Goal: Task Accomplishment & Management: Use online tool/utility

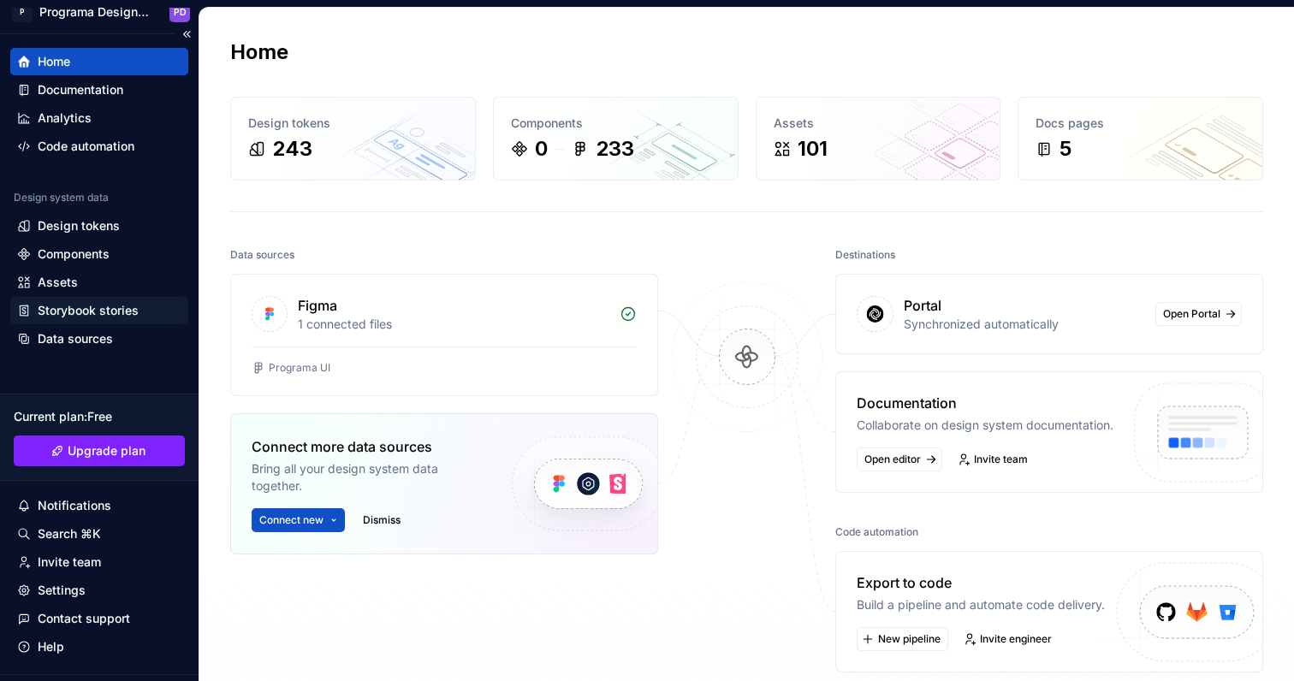
scroll to position [21, 0]
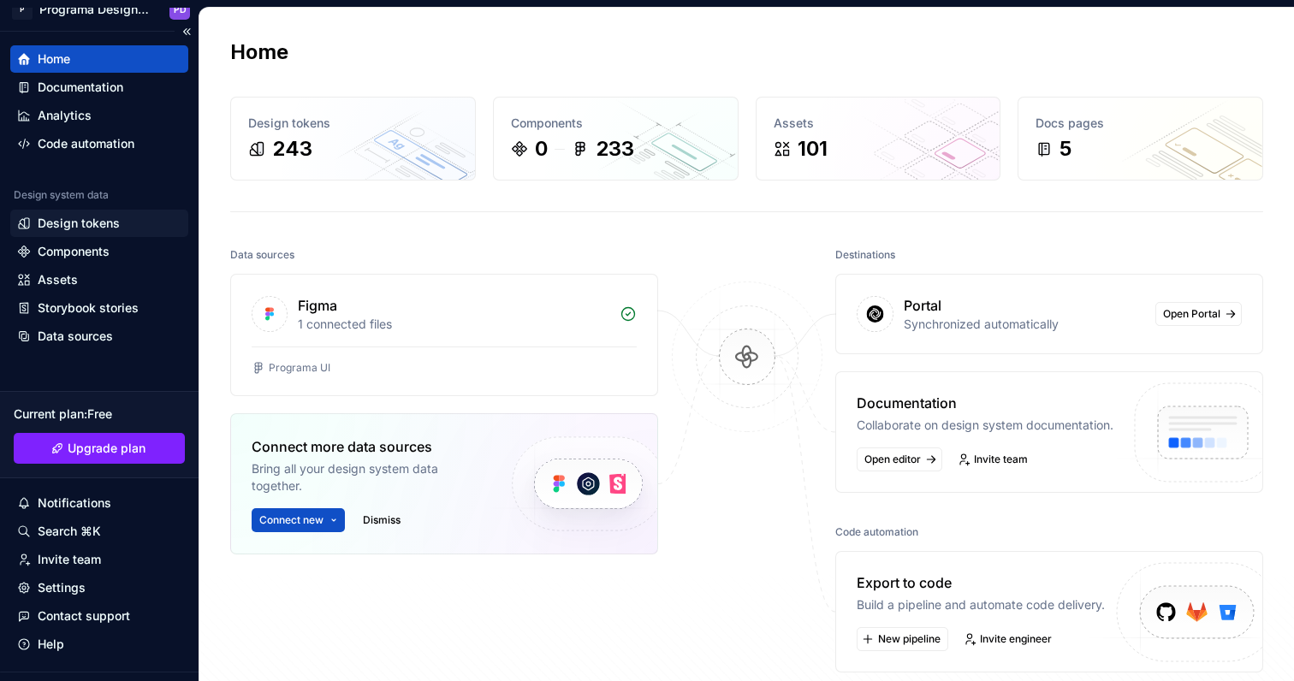
click at [117, 222] on div "Design tokens" at bounding box center [79, 223] width 82 height 17
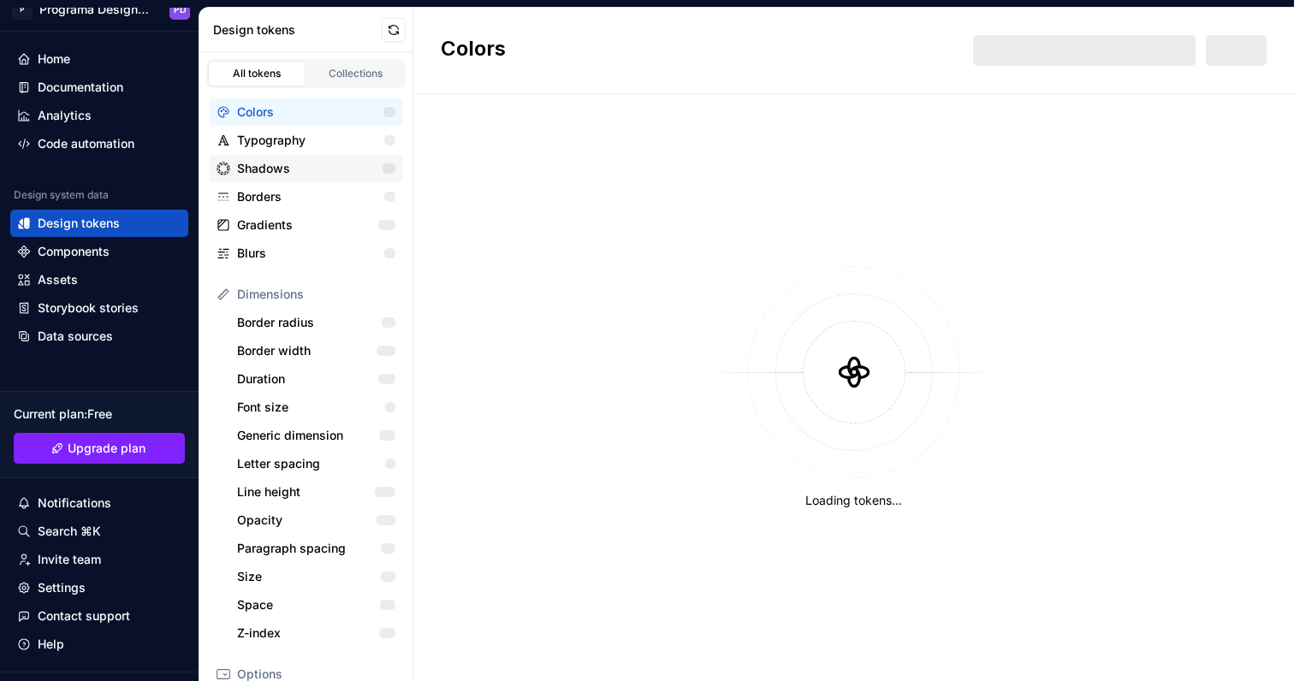
click at [281, 171] on div "Shadows" at bounding box center [310, 168] width 146 height 17
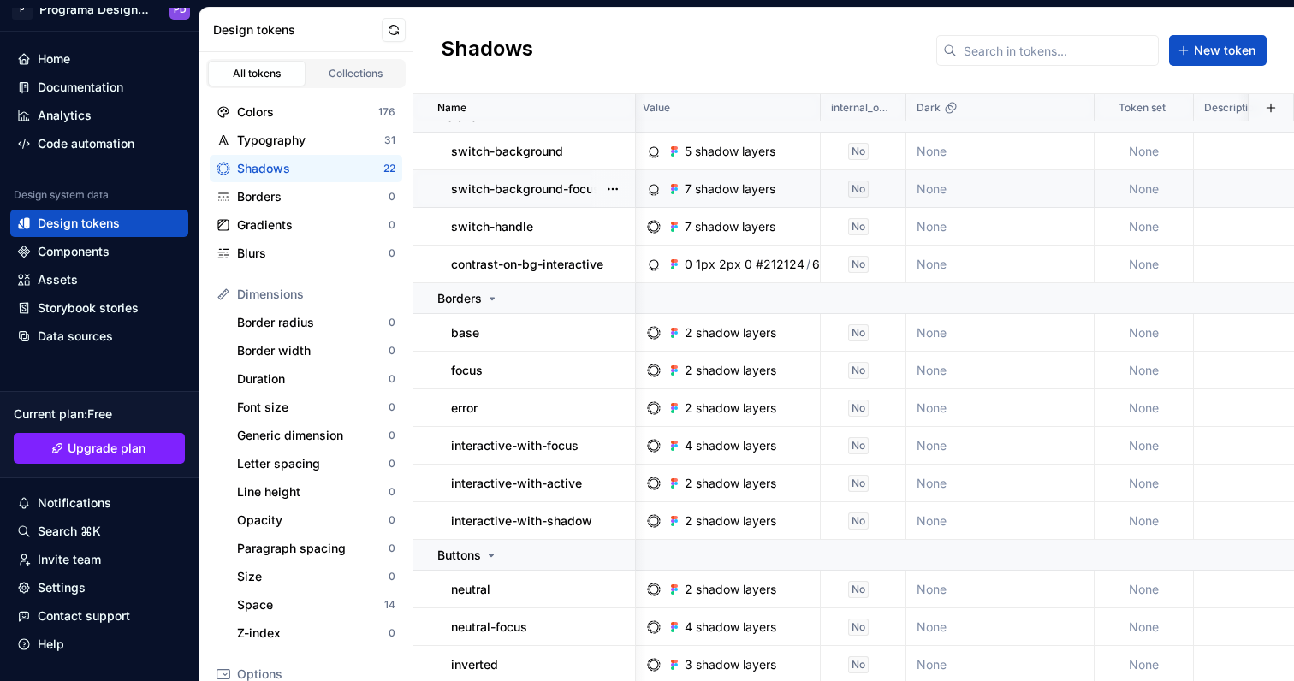
scroll to position [281, 6]
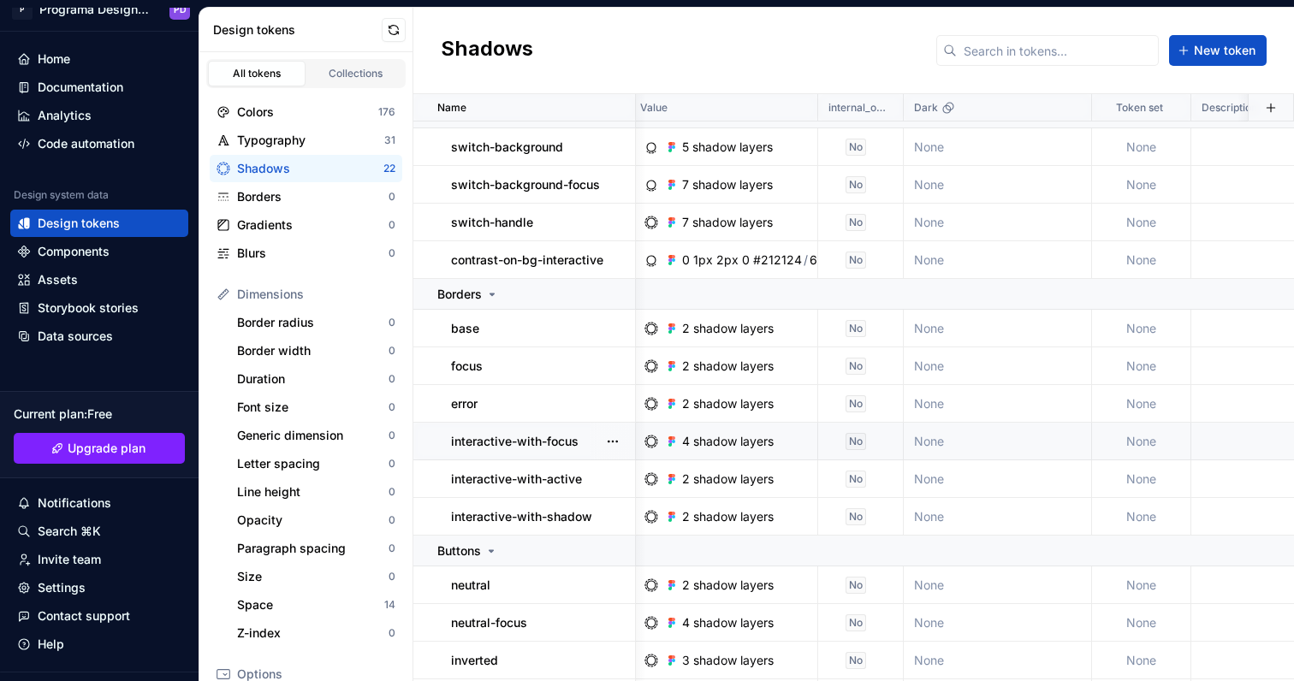
click at [729, 443] on div "4 shadow layers" at bounding box center [728, 441] width 92 height 17
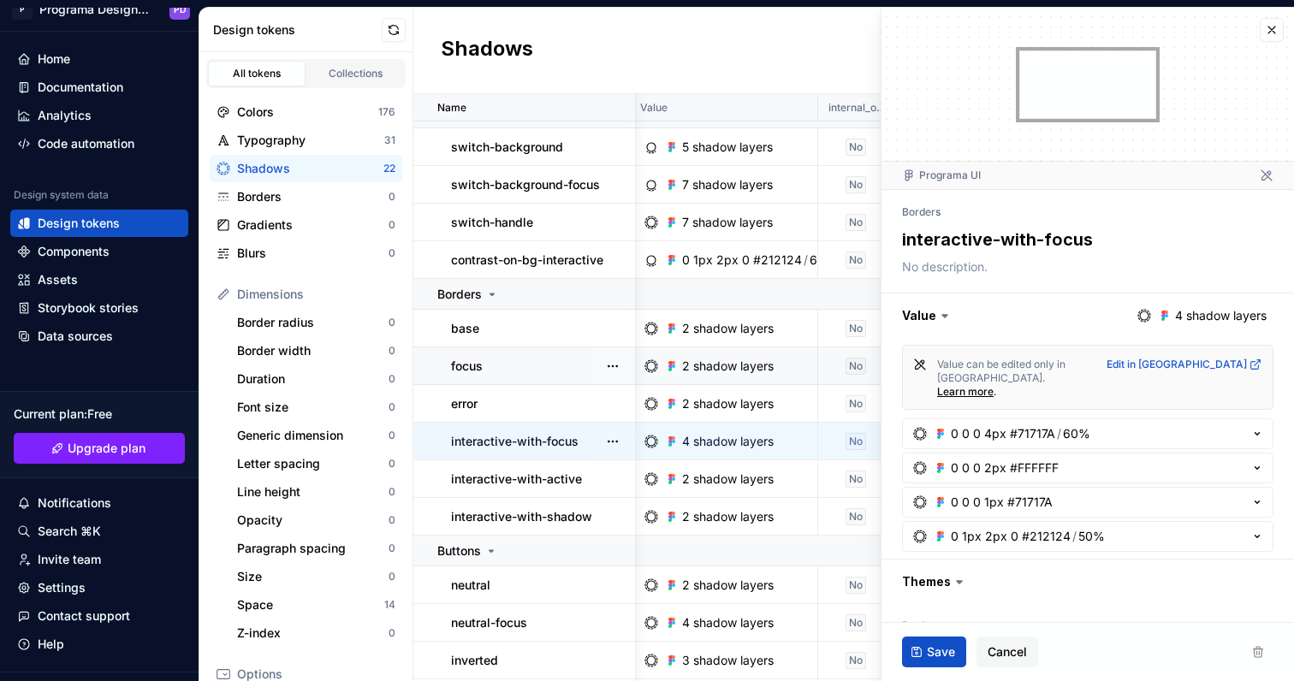
click at [740, 353] on td "2 shadow layers" at bounding box center [724, 367] width 188 height 38
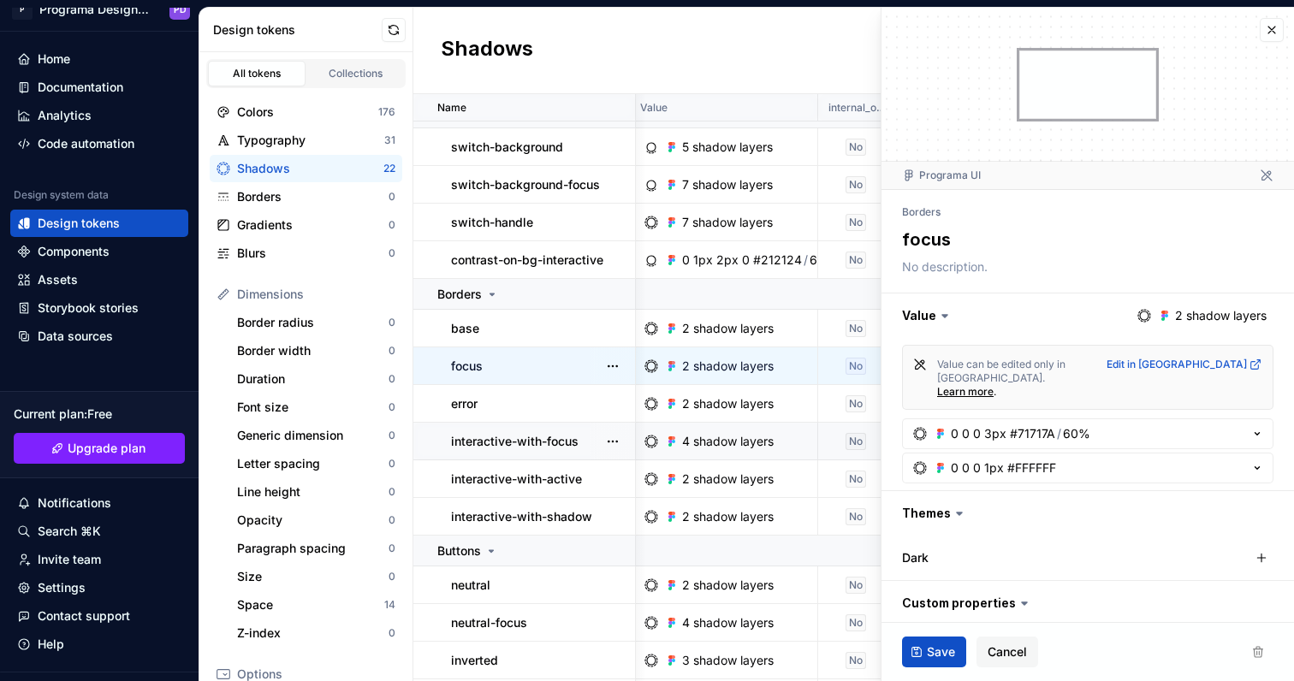
click at [738, 380] on td "2 shadow layers" at bounding box center [724, 367] width 188 height 38
click at [735, 406] on div "2 shadow layers" at bounding box center [728, 403] width 92 height 17
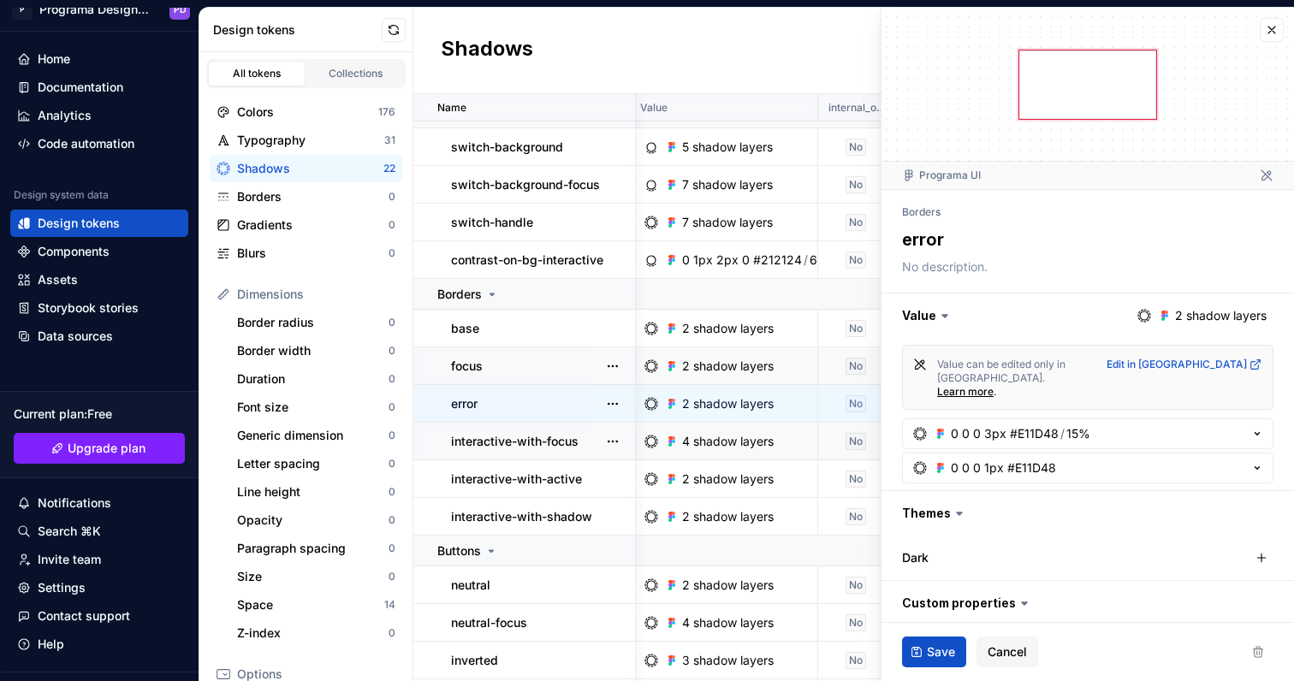
click at [555, 437] on p "interactive-with-focus" at bounding box center [515, 441] width 128 height 17
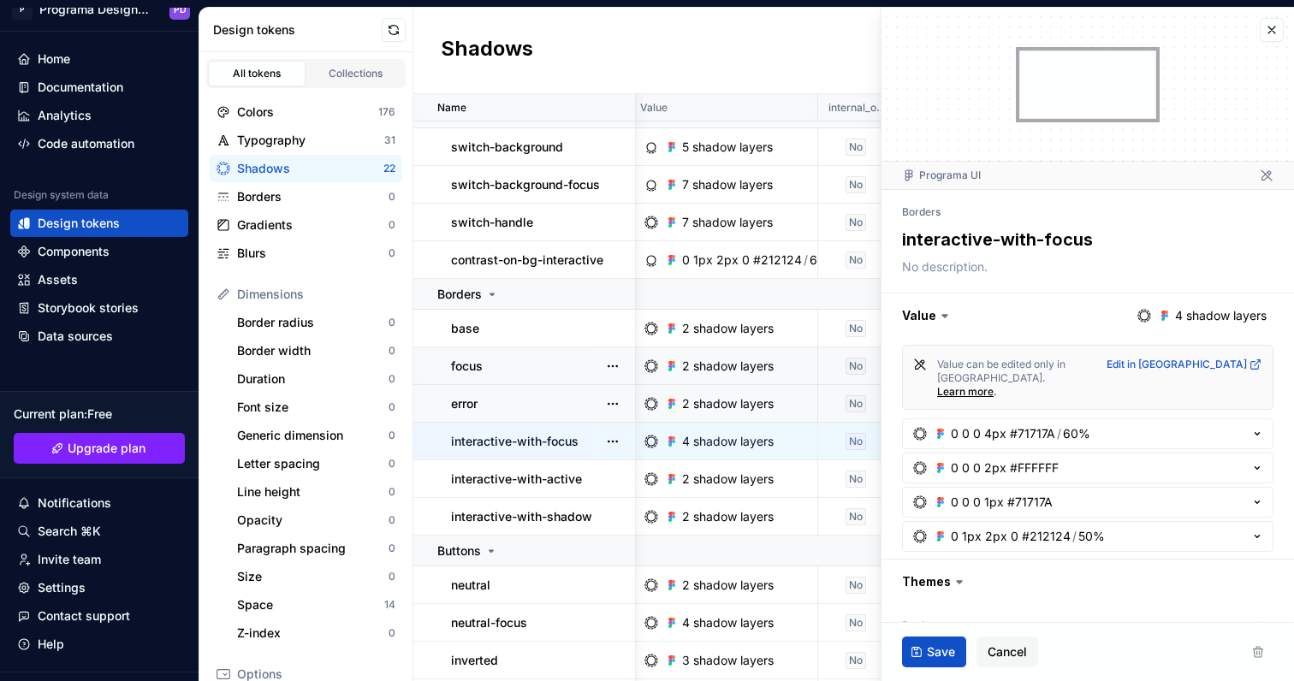
click at [1064, 97] on div at bounding box center [1087, 84] width 137 height 68
type textarea "*"
